Goal: Transaction & Acquisition: Purchase product/service

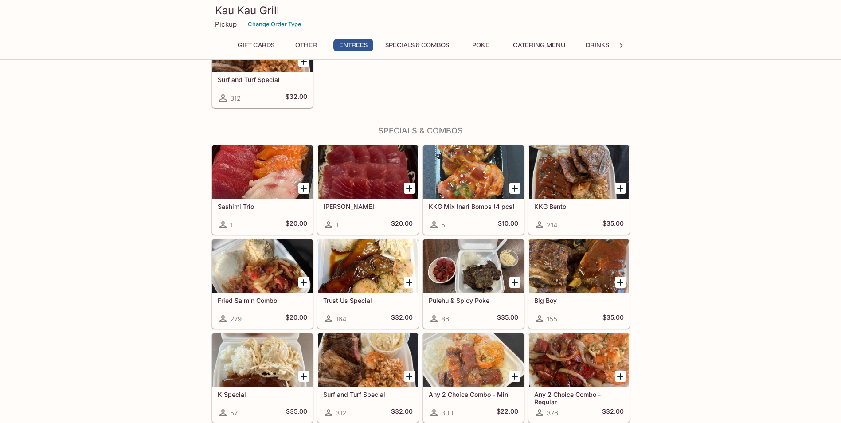
scroll to position [753, 0]
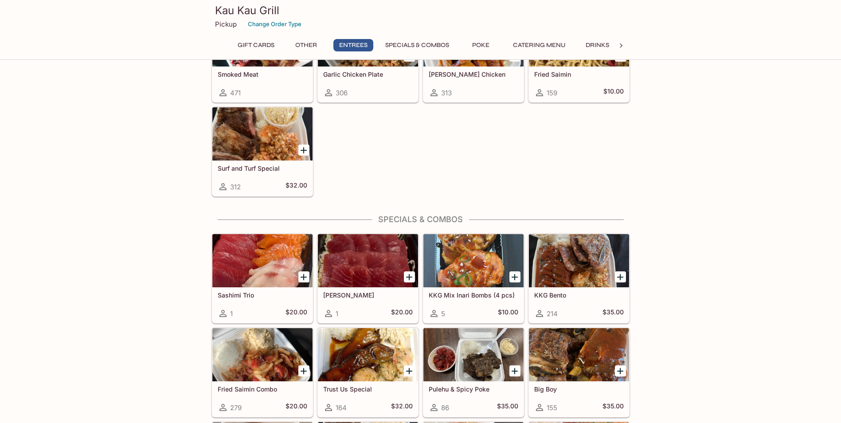
click at [251, 141] on div at bounding box center [262, 133] width 100 height 53
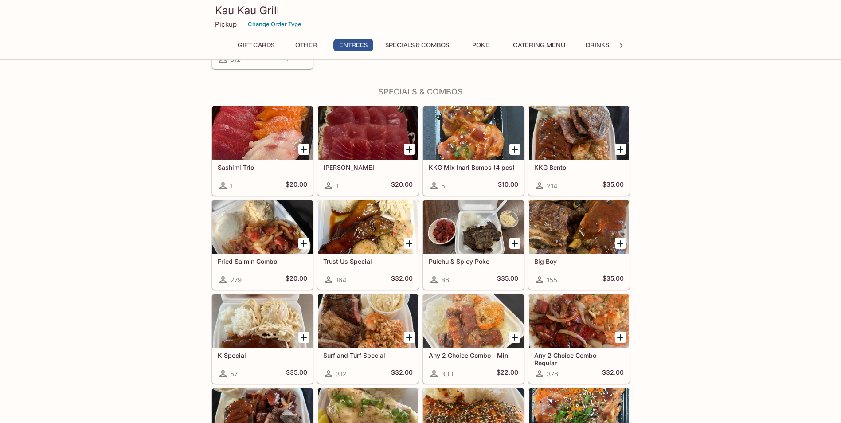
scroll to position [970, 0]
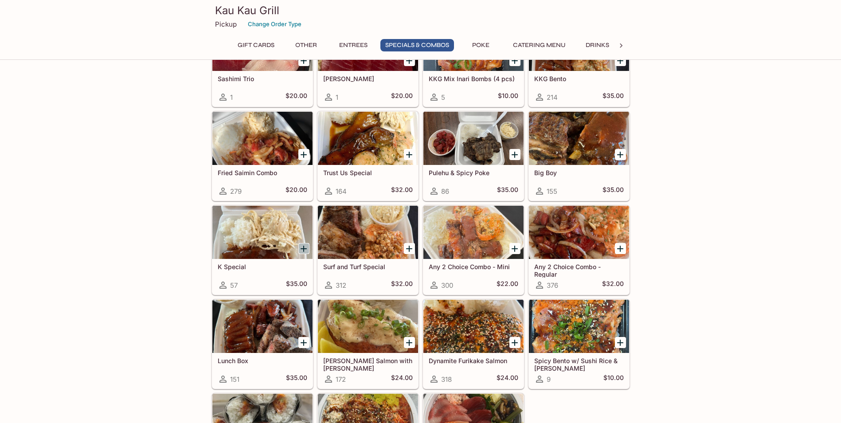
click at [306, 246] on icon "Add K Special" at bounding box center [303, 248] width 11 height 11
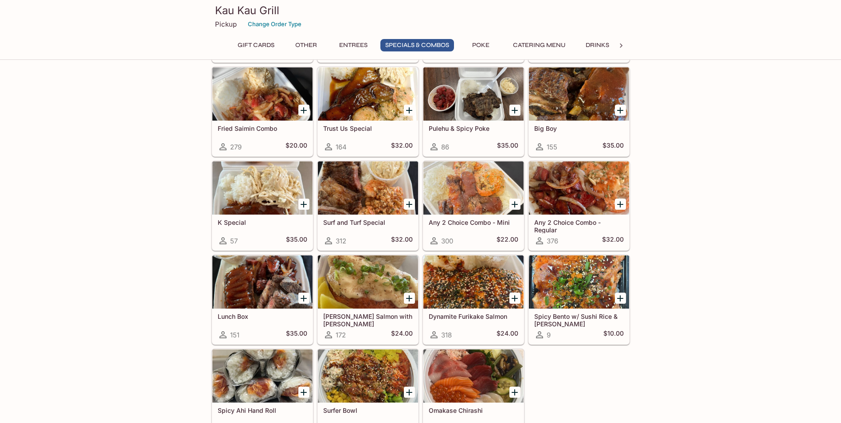
scroll to position [1058, 0]
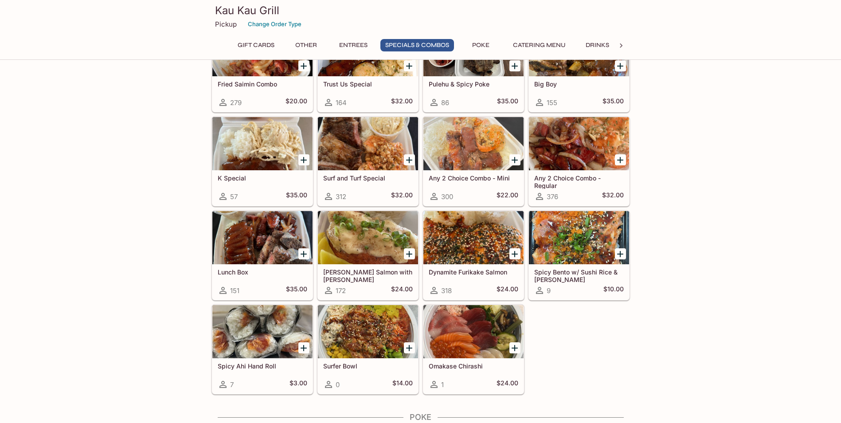
click at [581, 163] on div at bounding box center [579, 143] width 100 height 53
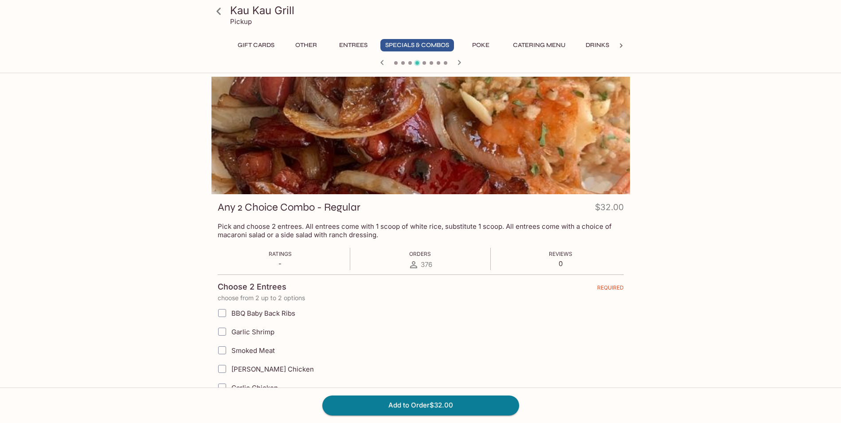
click at [225, 311] on input "BBQ Baby Back Ribs" at bounding box center [222, 313] width 18 height 18
checkbox input "true"
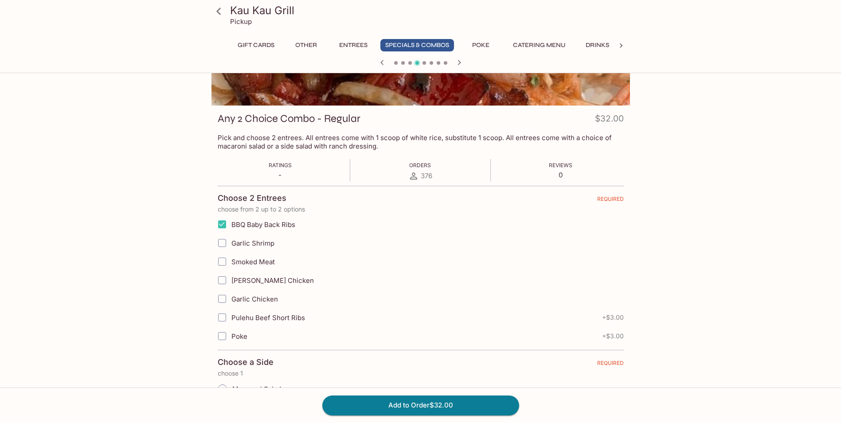
click at [226, 266] on input "Smoked Meat" at bounding box center [222, 262] width 18 height 18
checkbox input "true"
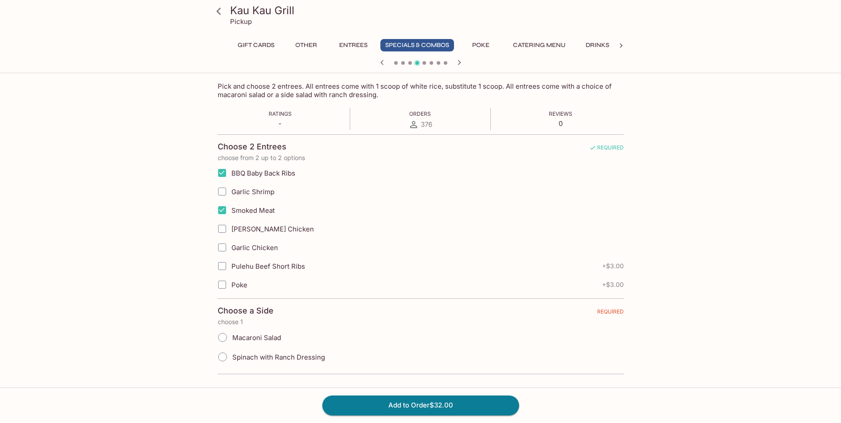
click at [238, 337] on span "Macaroni Salad" at bounding box center [256, 337] width 49 height 8
click at [232, 337] on input "Macaroni Salad" at bounding box center [222, 337] width 19 height 19
radio input "true"
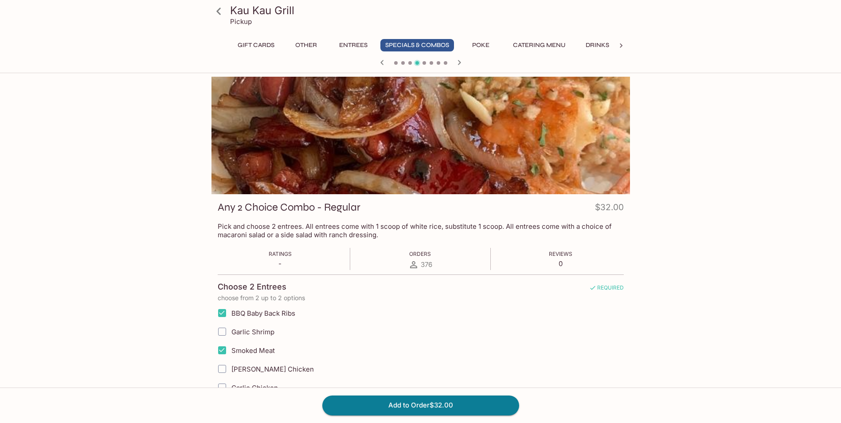
scroll to position [133, 0]
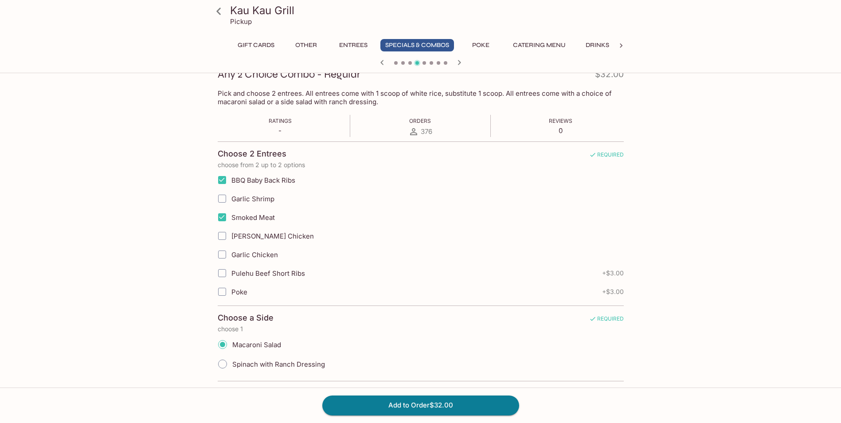
drag, startPoint x: 137, startPoint y: 322, endPoint x: 112, endPoint y: 330, distance: 26.8
click at [112, 330] on div "Kau Kau Grill Pickup Gift Cards Other Entrees Specials & Combos Poke Catering M…" at bounding box center [420, 155] width 841 height 423
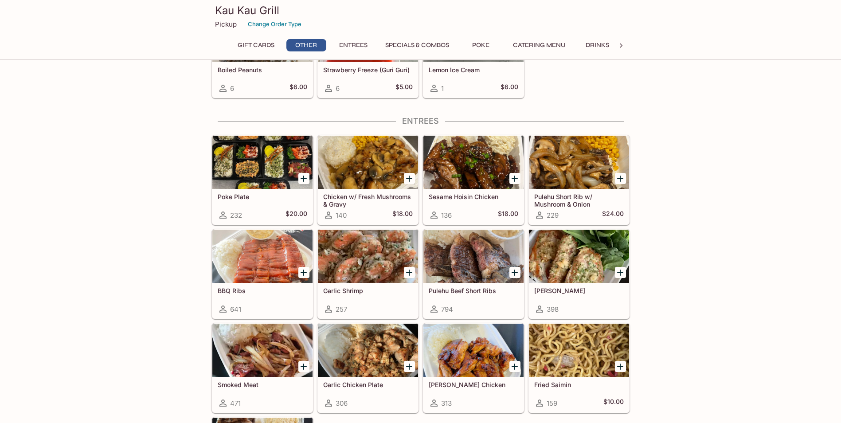
scroll to position [576, 0]
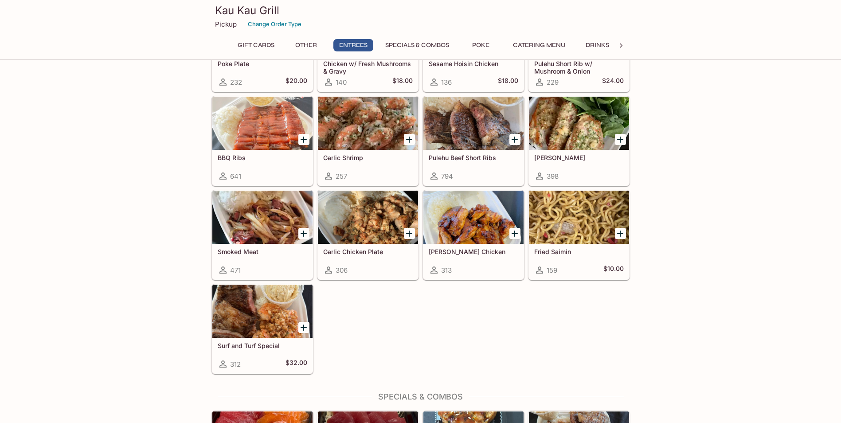
click at [247, 208] on div at bounding box center [262, 217] width 100 height 53
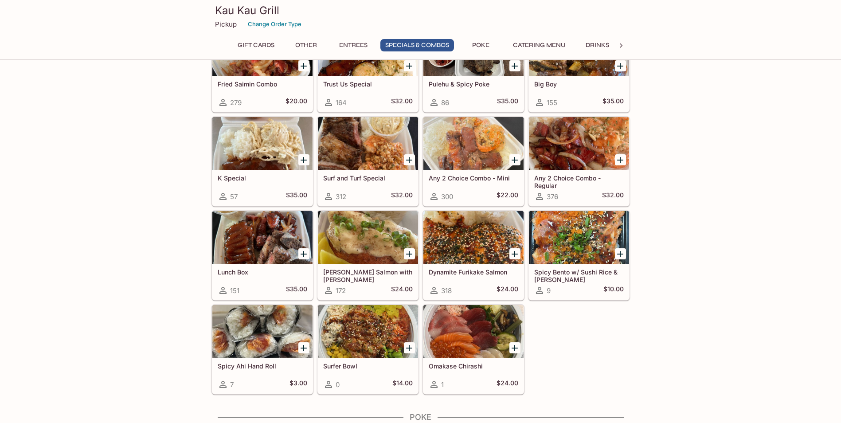
scroll to position [1014, 0]
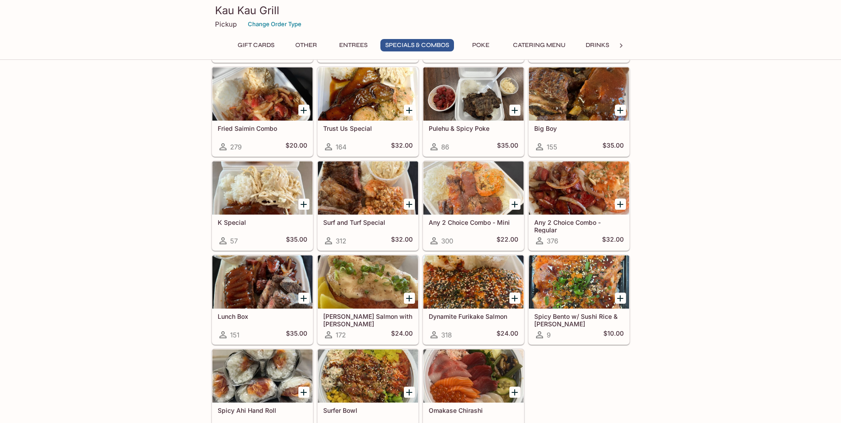
click at [578, 187] on div at bounding box center [579, 187] width 100 height 53
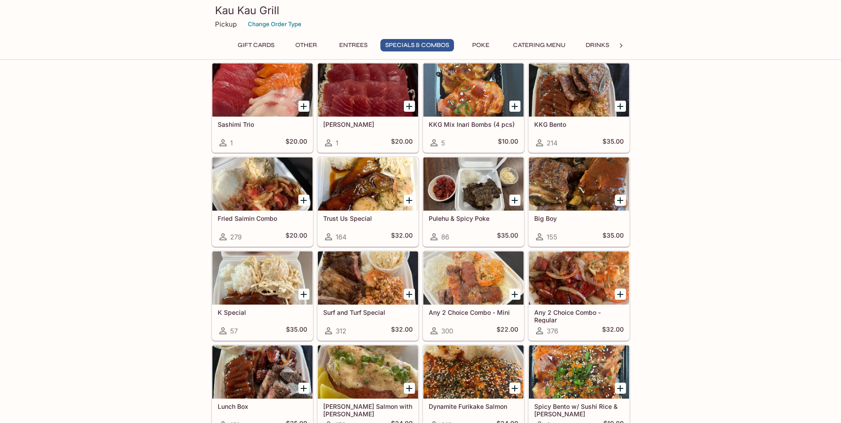
scroll to position [968, 0]
